Goal: Communication & Community: Answer question/provide support

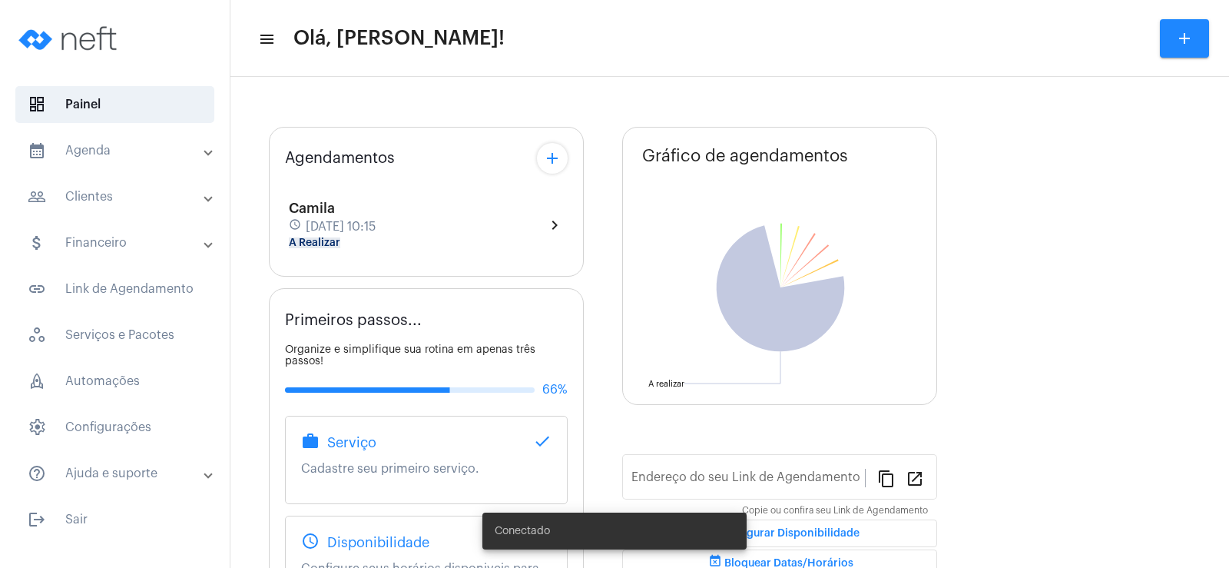
type input "[URL][DOMAIN_NAME]"
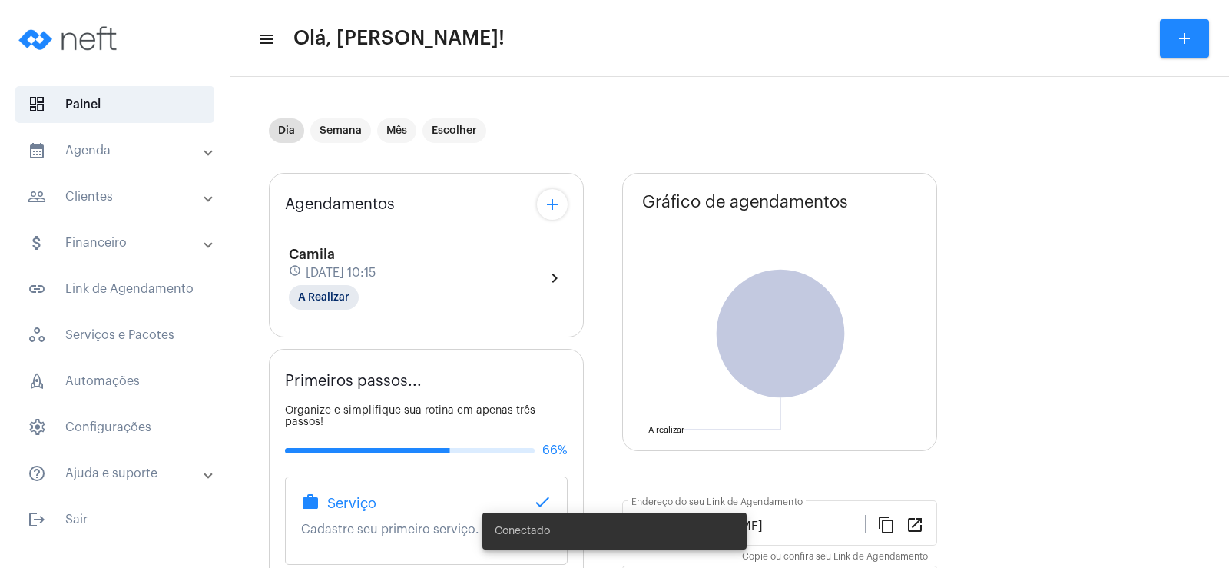
click at [297, 240] on div "Camila schedule [DATE] 10:15 A Realizar chevron_right" at bounding box center [426, 270] width 283 height 86
click at [323, 293] on mat-chip "A Realizar" at bounding box center [324, 297] width 70 height 25
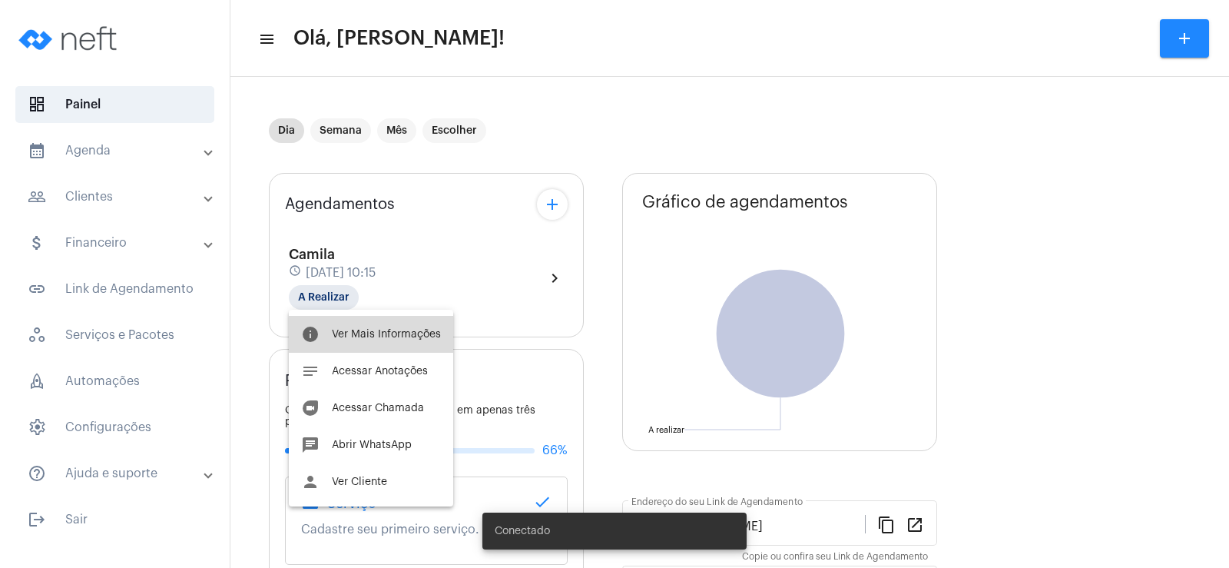
click at [388, 325] on button "info Ver Mais Informações" at bounding box center [371, 334] width 164 height 37
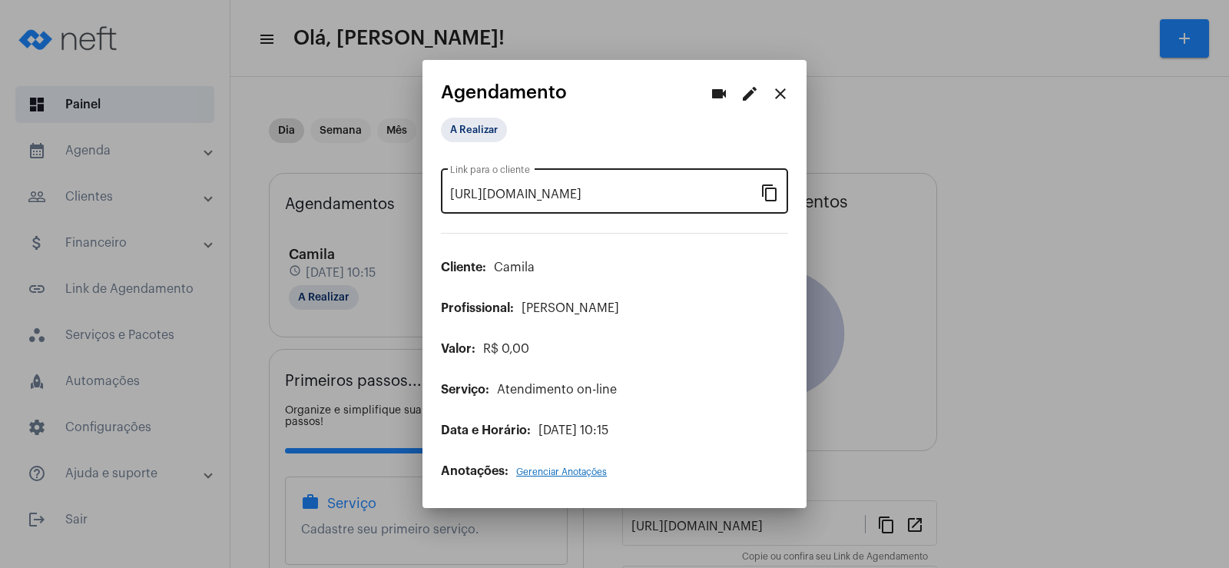
click at [761, 192] on mat-icon "content_copy" at bounding box center [769, 192] width 18 height 18
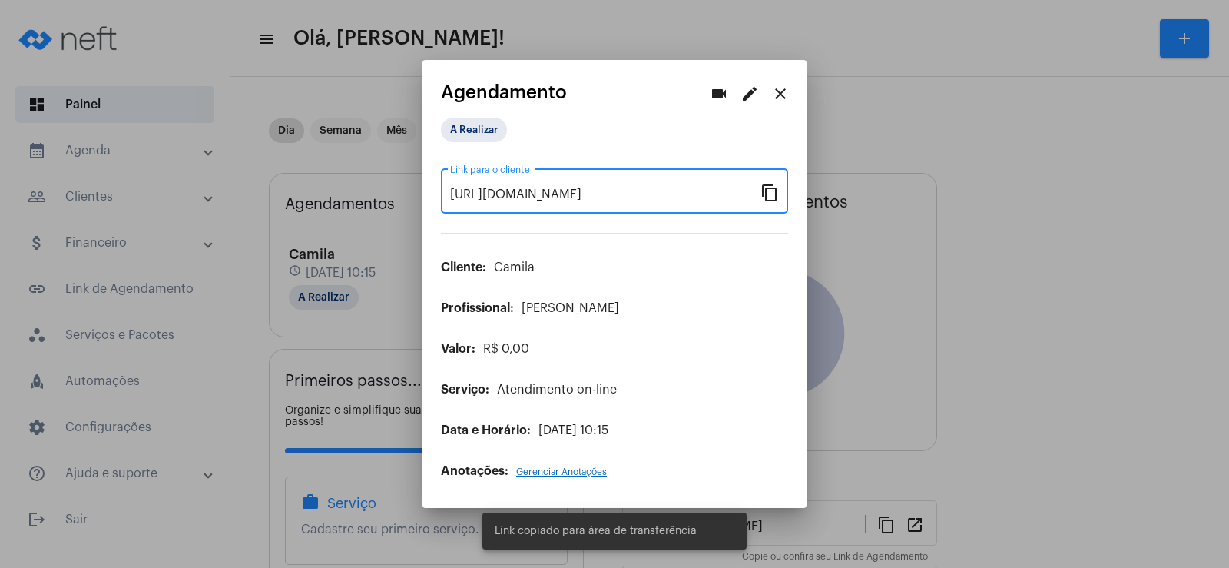
click at [718, 91] on mat-icon "videocam" at bounding box center [719, 93] width 18 height 18
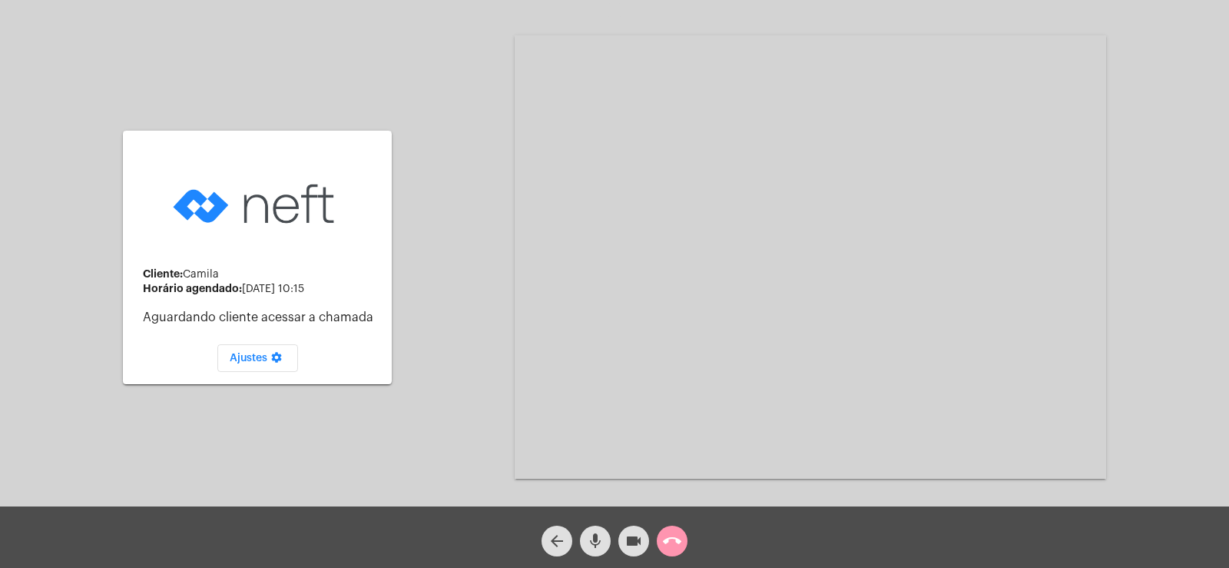
click at [598, 537] on mat-icon "mic" at bounding box center [595, 541] width 18 height 18
click at [626, 547] on mat-icon "videocam" at bounding box center [633, 541] width 18 height 18
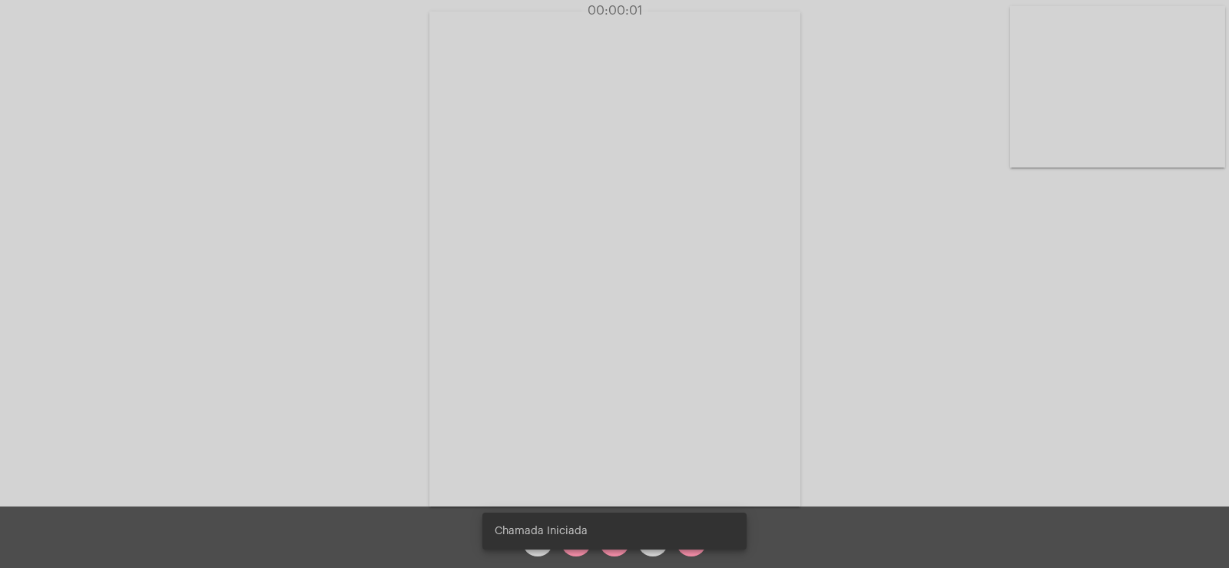
click at [572, 545] on snack-bar-container "Chamada Iniciada" at bounding box center [614, 530] width 264 height 37
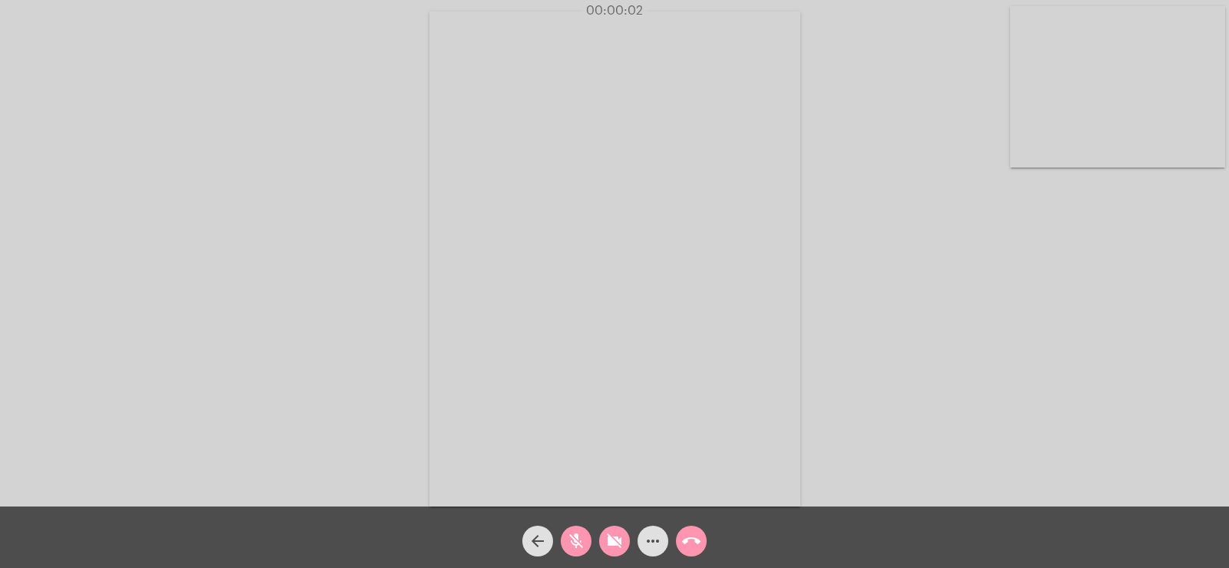
click at [578, 548] on mat-icon "mic_off" at bounding box center [576, 541] width 18 height 18
click at [614, 539] on mat-icon "videocam_off" at bounding box center [614, 541] width 18 height 18
click at [650, 539] on mat-icon "more_horiz" at bounding box center [653, 541] width 18 height 18
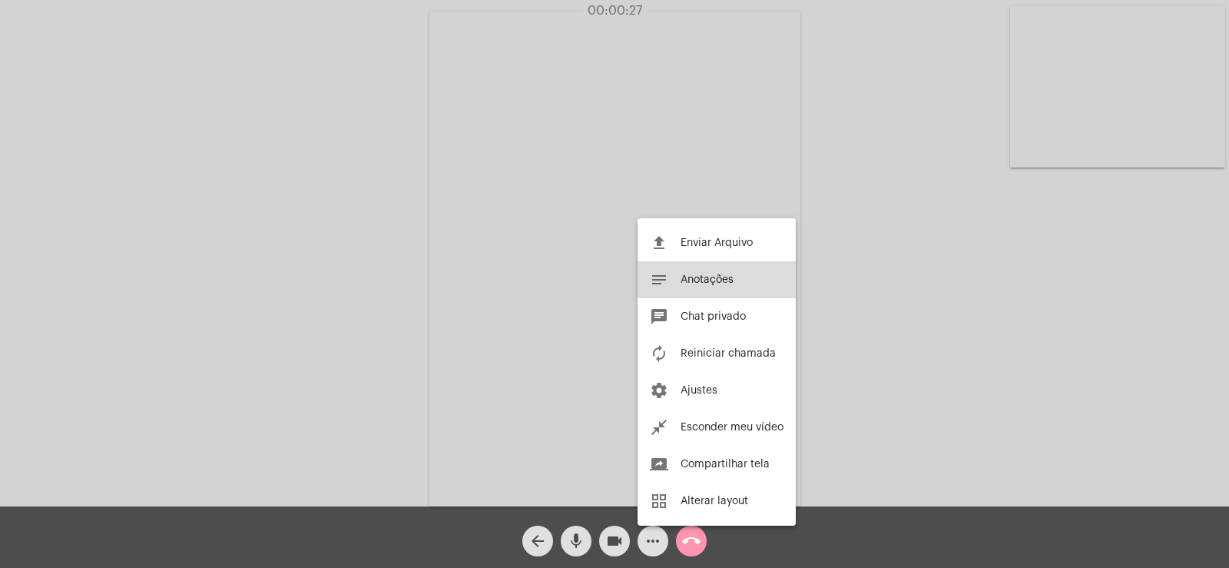
click at [723, 290] on button "notes Anotações" at bounding box center [717, 279] width 158 height 37
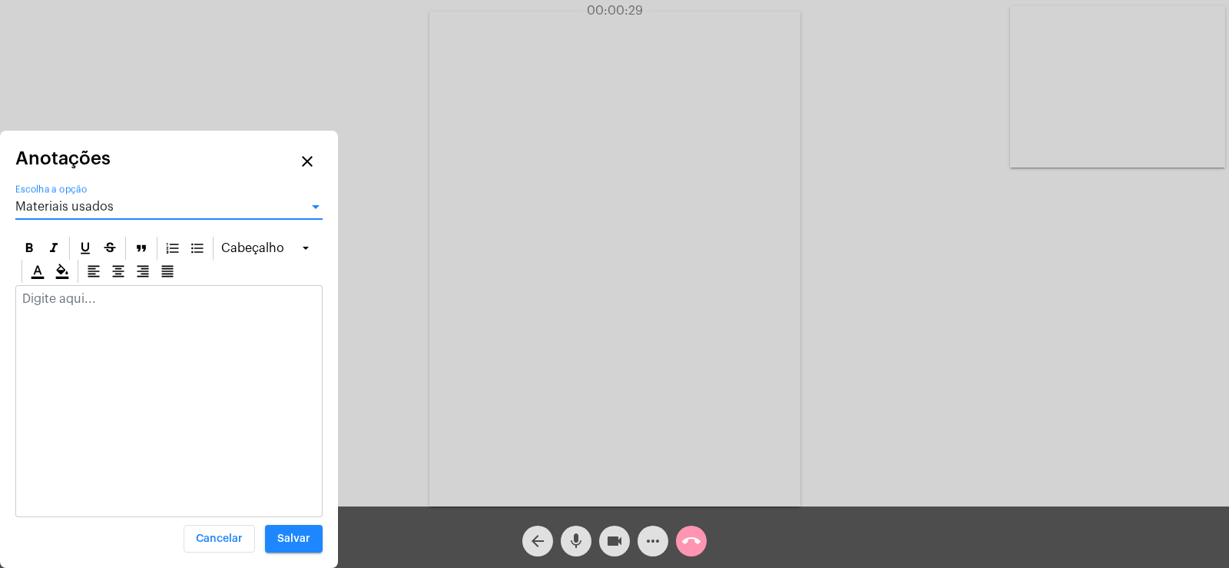
click at [108, 207] on span "Materiais usados" at bounding box center [64, 206] width 98 height 12
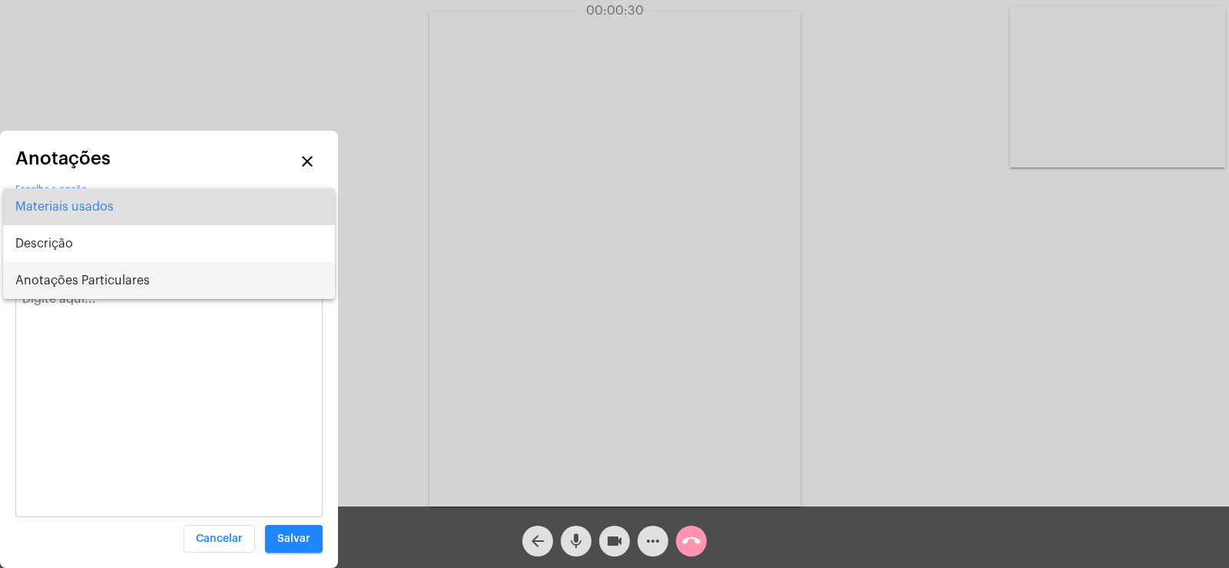
click at [99, 290] on span "Anotações Particulares" at bounding box center [168, 280] width 307 height 37
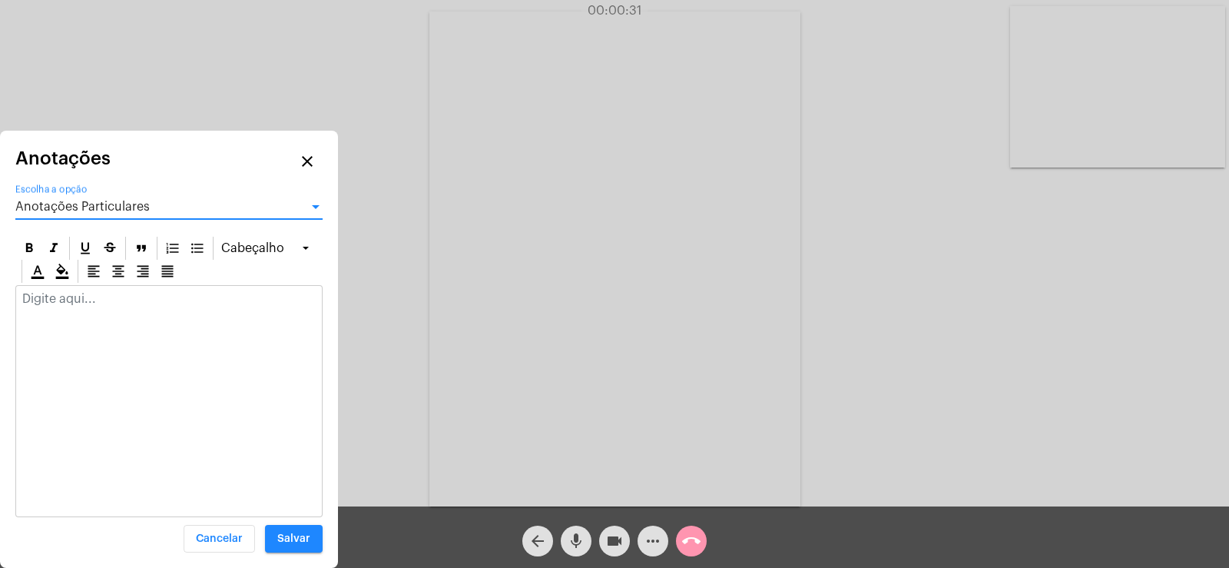
click at [94, 293] on p at bounding box center [168, 299] width 293 height 14
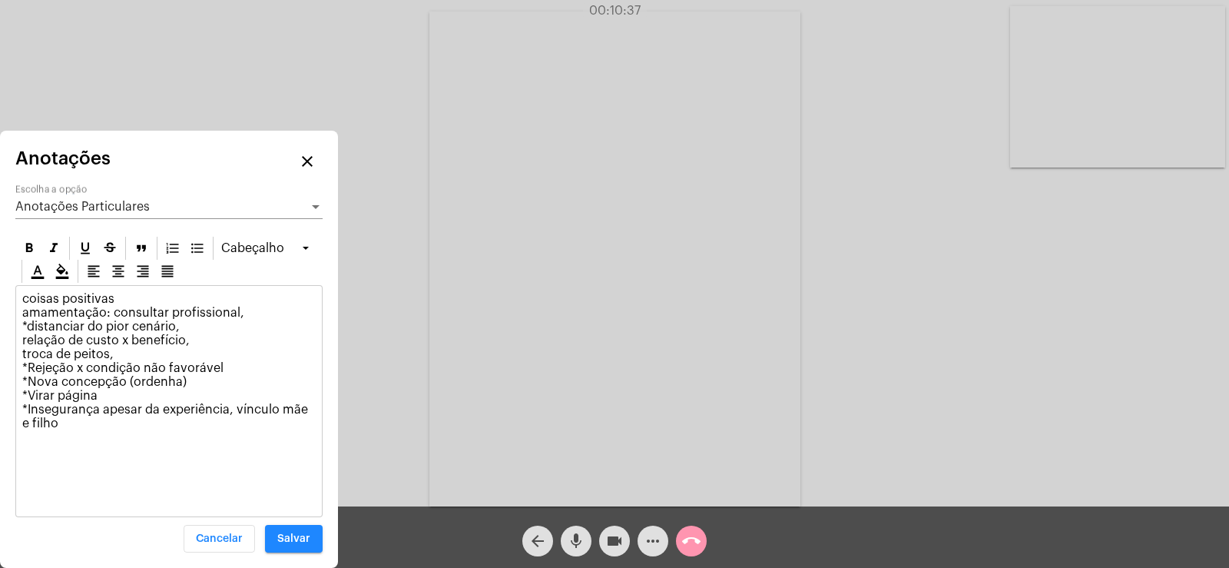
click at [102, 399] on p "coisas positivas amamentação: consultar profissional, *distanciar do pior cenár…" at bounding box center [168, 361] width 293 height 138
